Goal: Check status

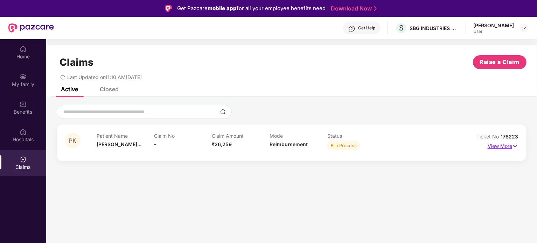
click at [514, 147] on img at bounding box center [515, 146] width 6 height 8
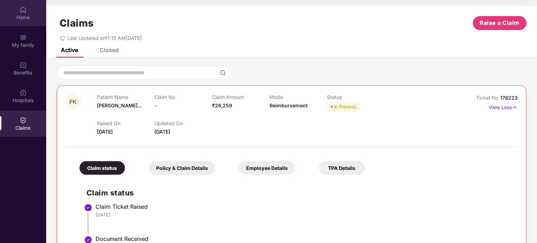
click at [24, 21] on div "Home" at bounding box center [23, 13] width 46 height 26
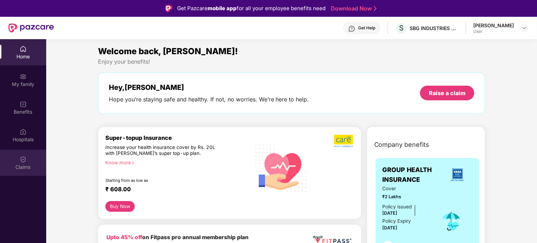
click at [24, 164] on div "Claims" at bounding box center [23, 167] width 46 height 7
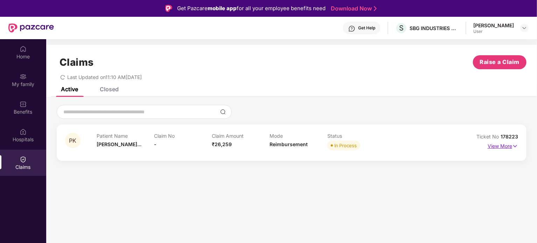
click at [513, 144] on img at bounding box center [515, 146] width 6 height 8
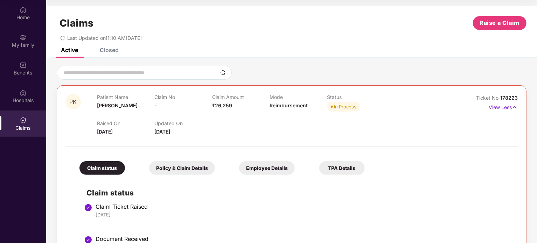
click at [59, 38] on div "Last Updated on 11:10 AM[DATE]" at bounding box center [291, 35] width 469 height 11
click at [62, 38] on icon "redo" at bounding box center [62, 38] width 5 height 5
